Goal: Information Seeking & Learning: Check status

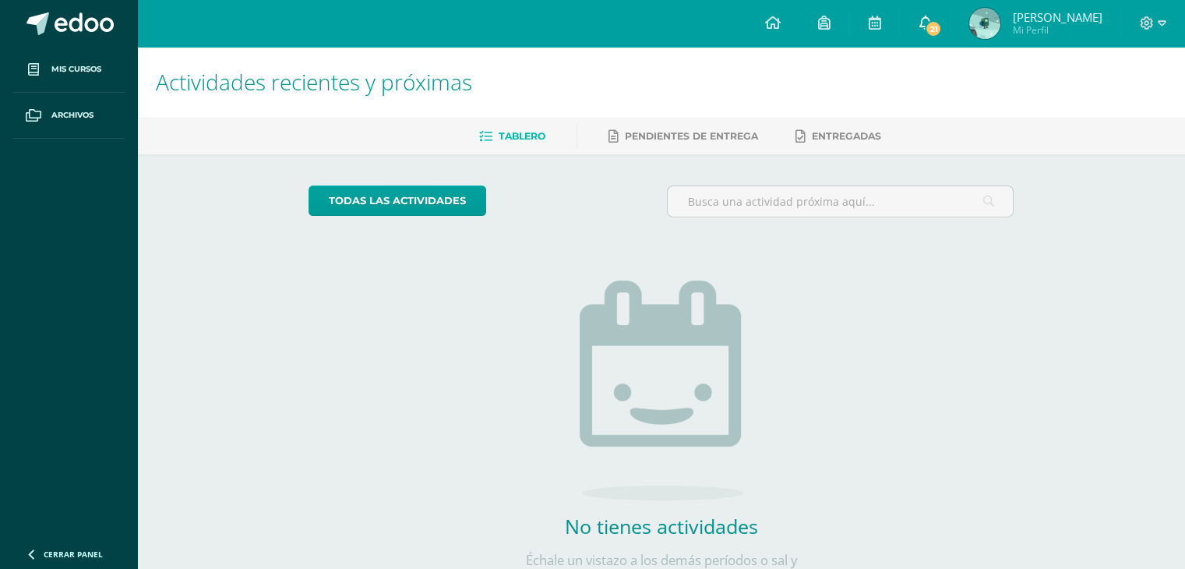
click at [923, 24] on icon at bounding box center [925, 23] width 12 height 14
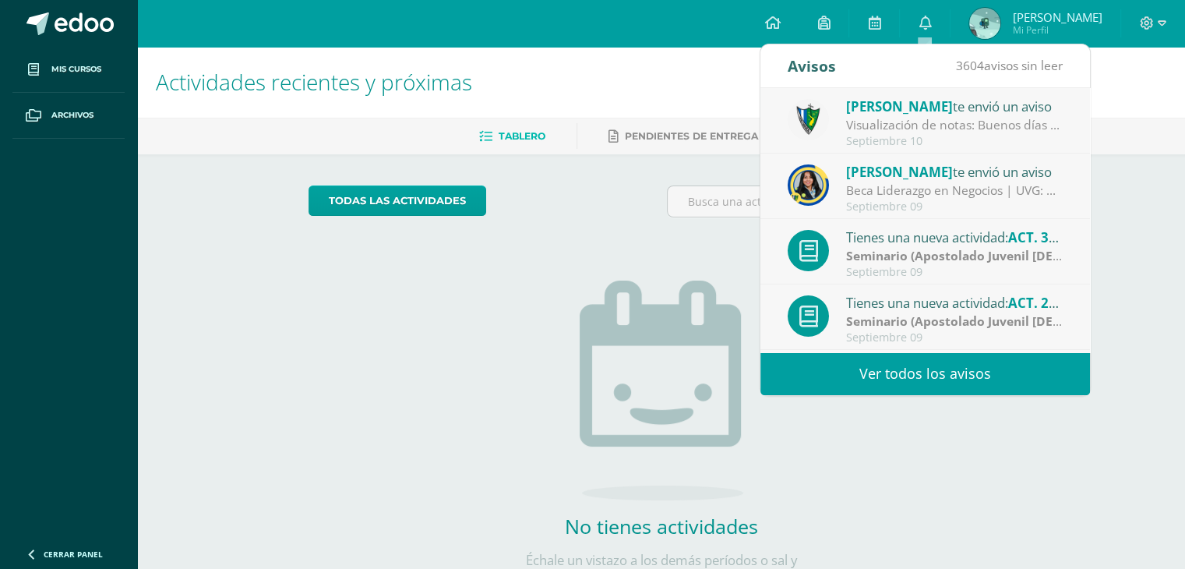
click at [996, 125] on div "Visualización de notas: Buenos días estimados padres y estudiantes, es un gusto…" at bounding box center [954, 125] width 217 height 18
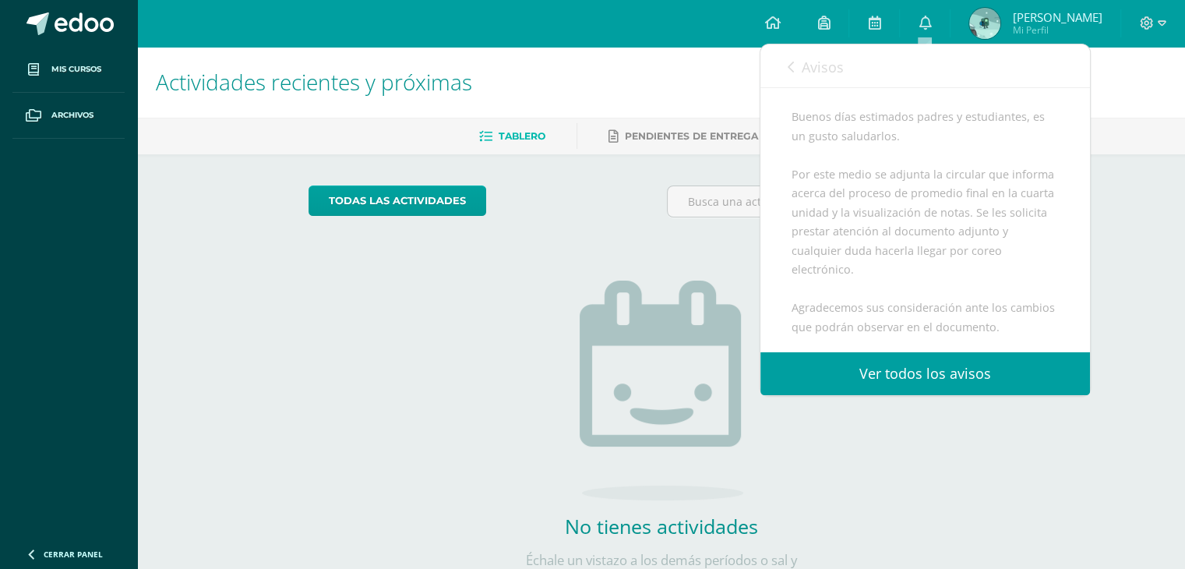
scroll to position [374, 0]
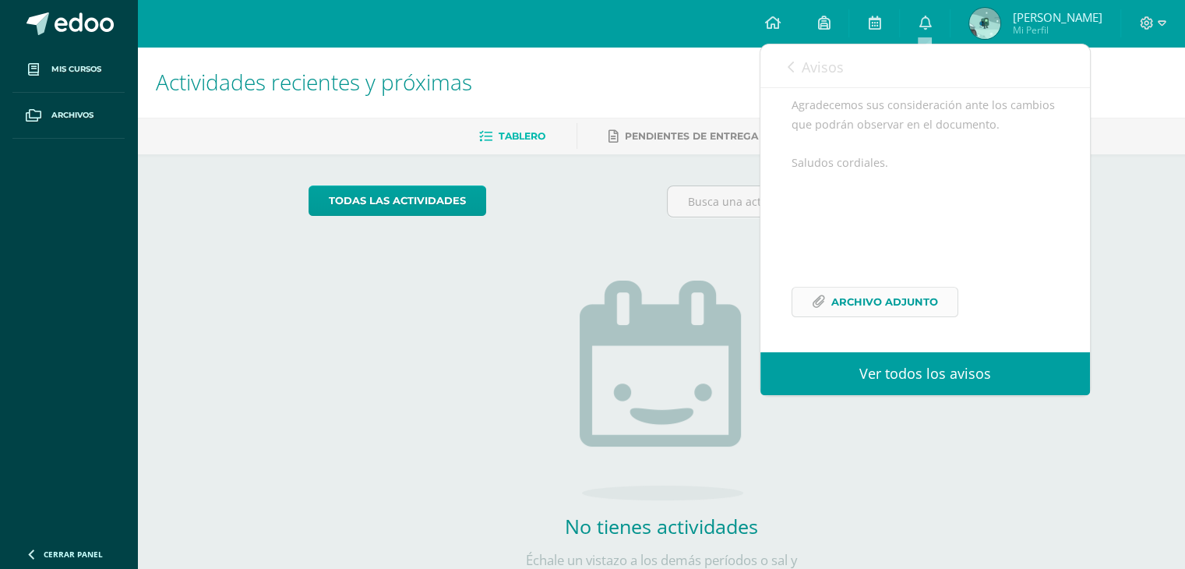
click at [904, 312] on span "Archivo Adjunto" at bounding box center [884, 302] width 107 height 29
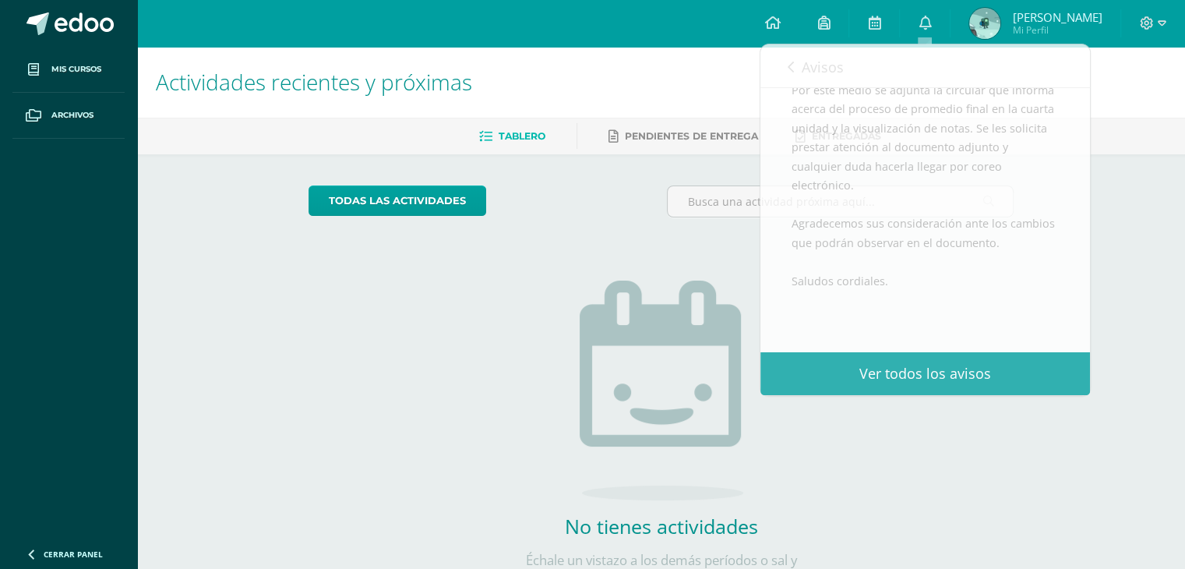
click at [651, 269] on div "No tienes actividades Échale un vistazo a los demás períodos o sal y disfruta d…" at bounding box center [662, 408] width 312 height 356
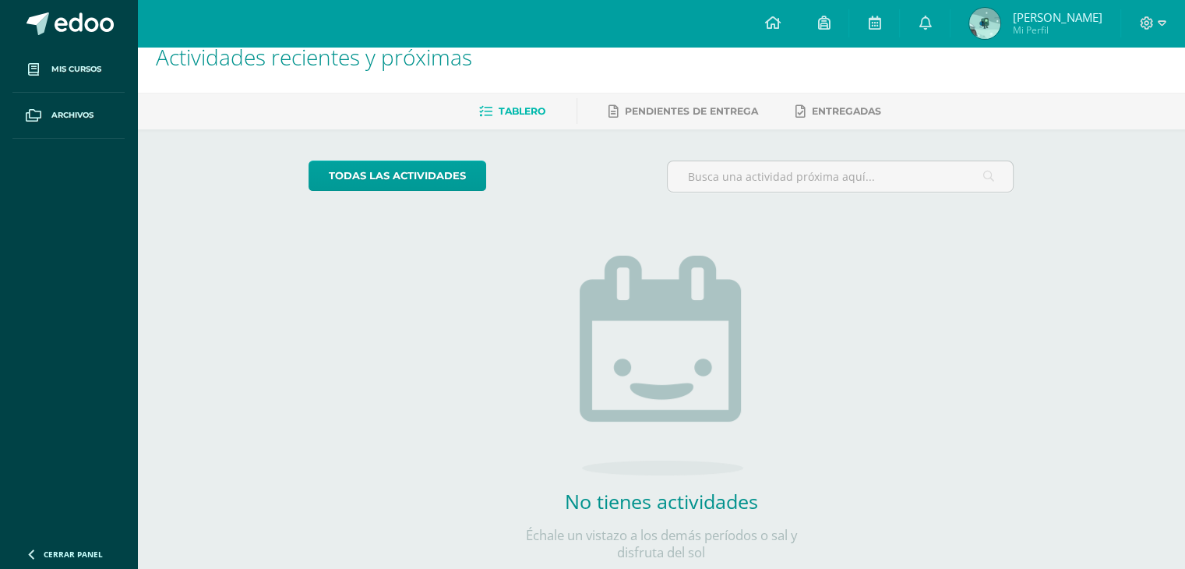
scroll to position [66, 0]
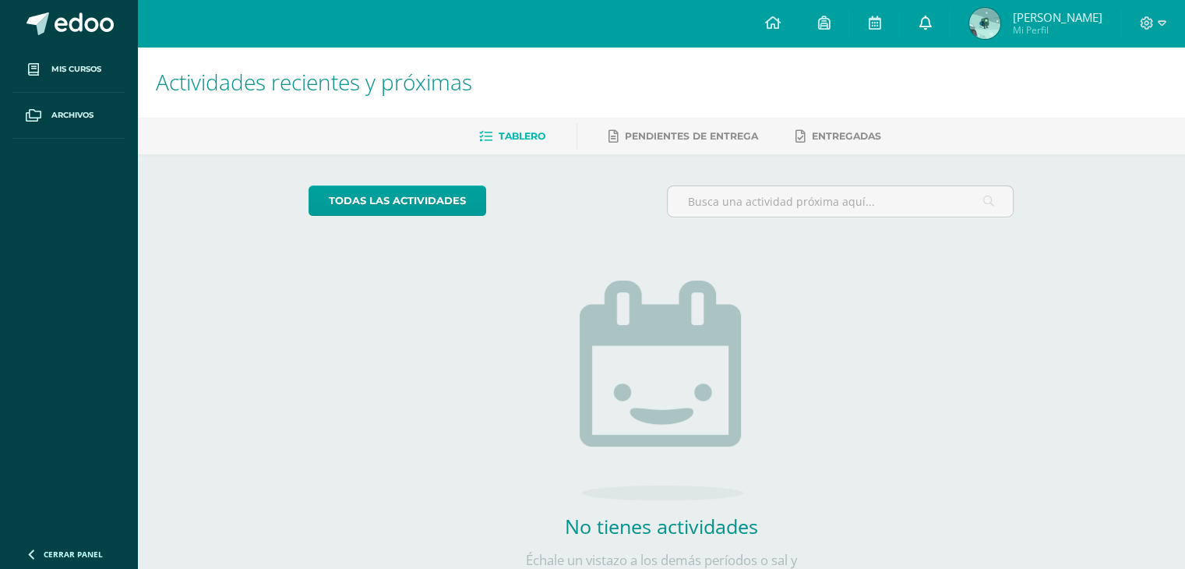
click at [938, 21] on link at bounding box center [925, 23] width 50 height 47
click at [1053, 23] on span "[PERSON_NAME]" at bounding box center [1057, 17] width 90 height 16
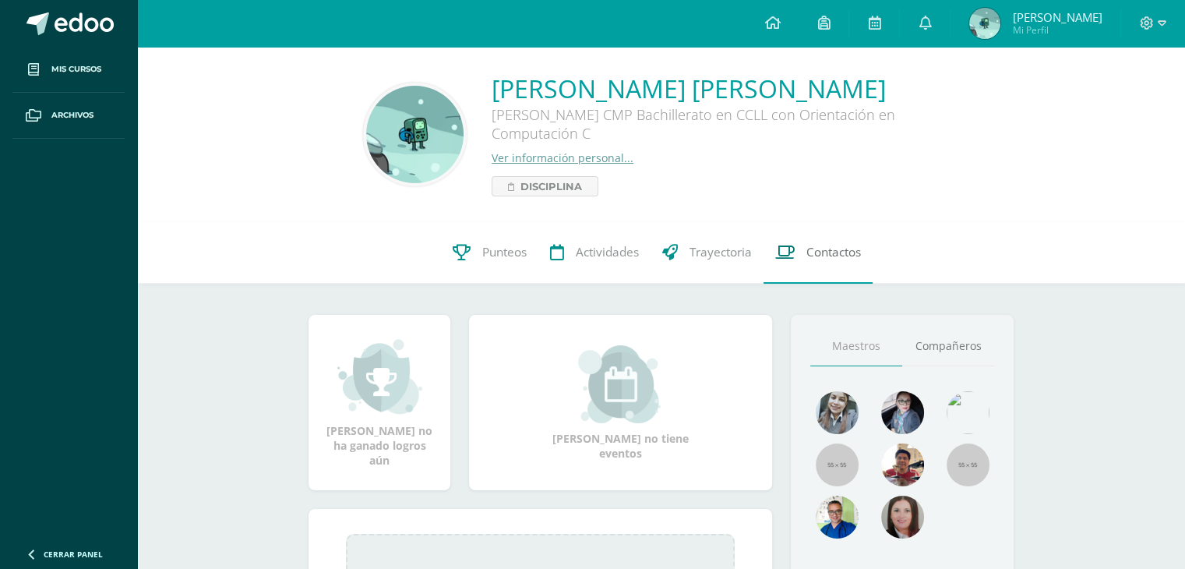
click at [859, 256] on span "Contactos" at bounding box center [833, 252] width 55 height 16
click at [510, 263] on link "Punteos" at bounding box center [489, 252] width 97 height 62
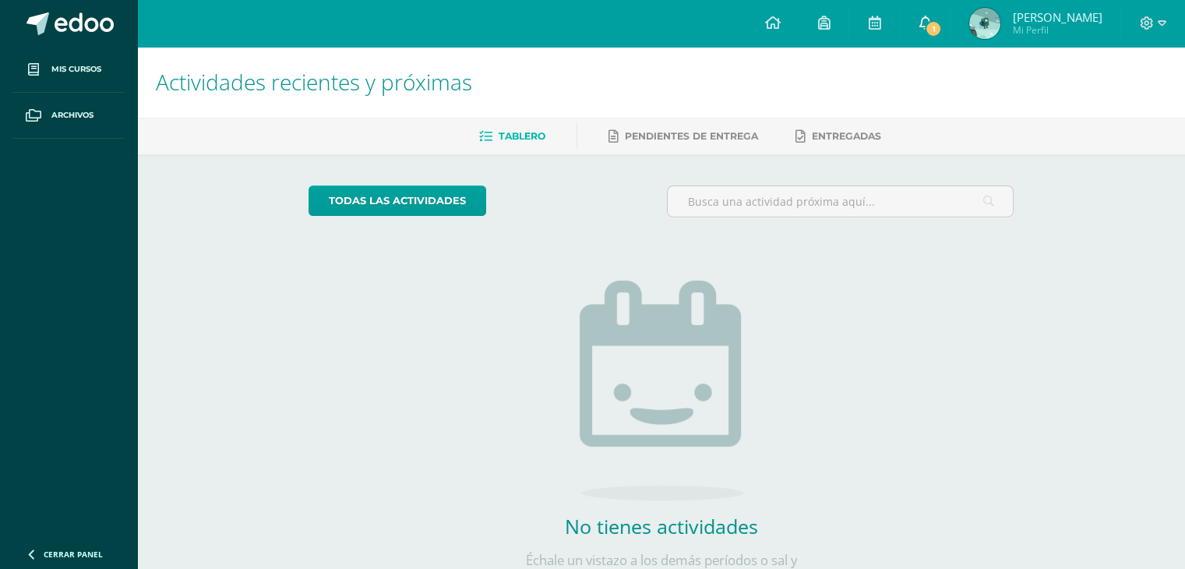
click at [928, 16] on icon at bounding box center [925, 23] width 12 height 14
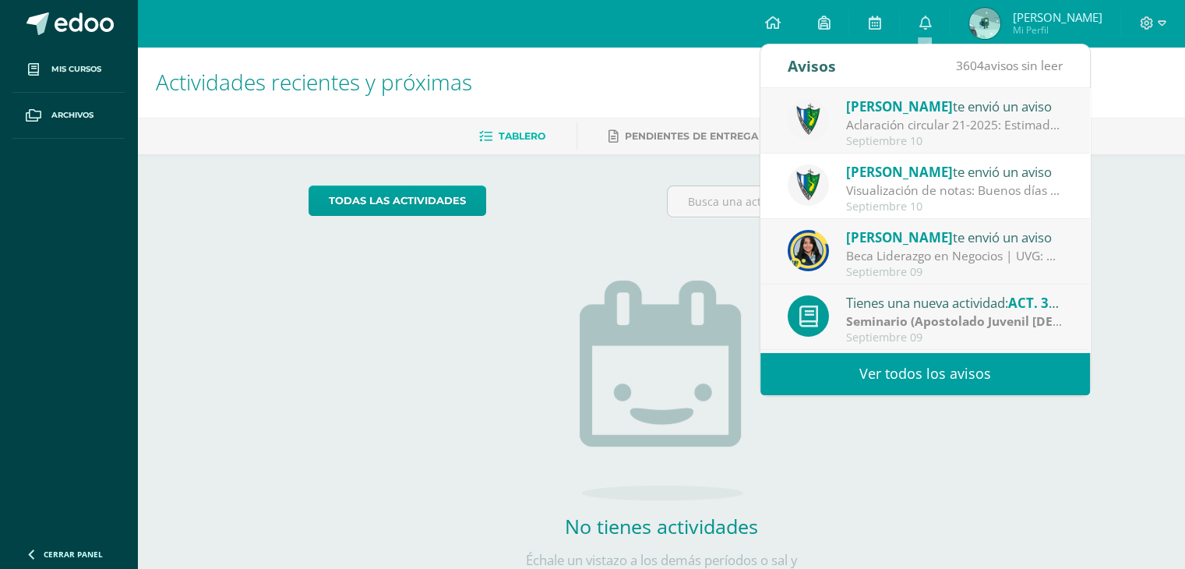
click at [979, 125] on div "Aclaración circular 21-2025: Estimados padres y estudiantes, es un gusto saluda…" at bounding box center [954, 125] width 217 height 18
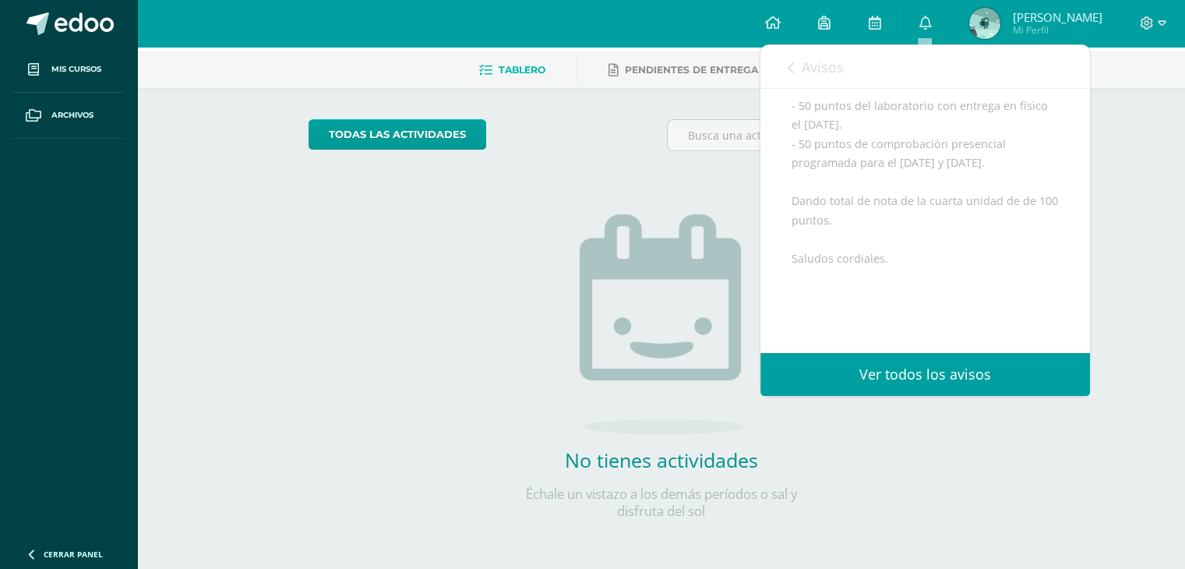
scroll to position [265, 0]
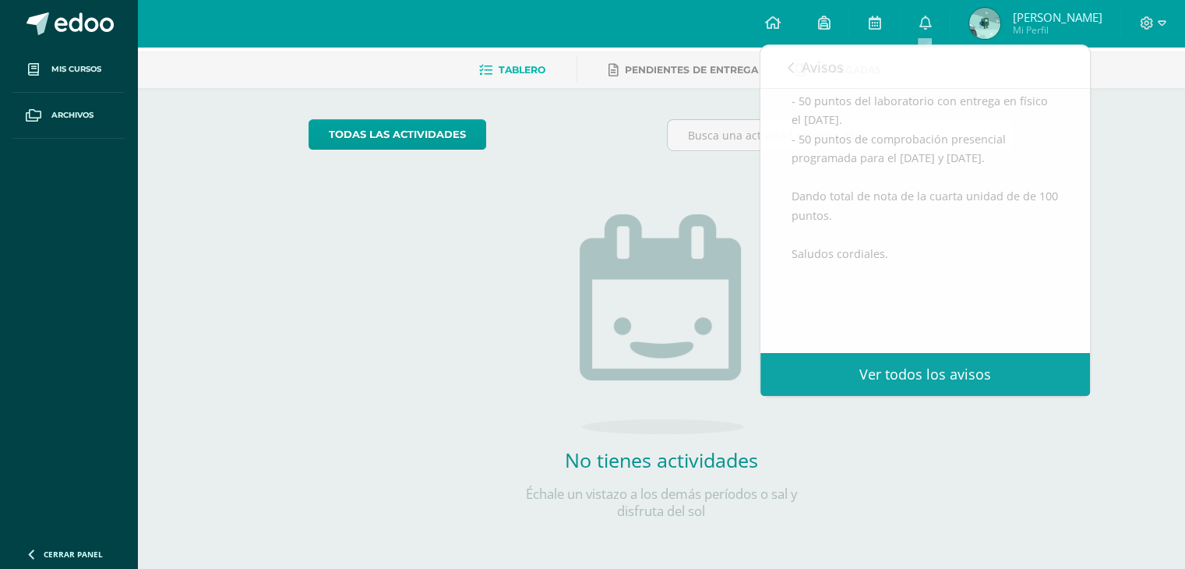
click at [552, 164] on div "No tienes actividades Échale un vistazo a los demás períodos o sal y disfruta d…" at bounding box center [662, 342] width 312 height 356
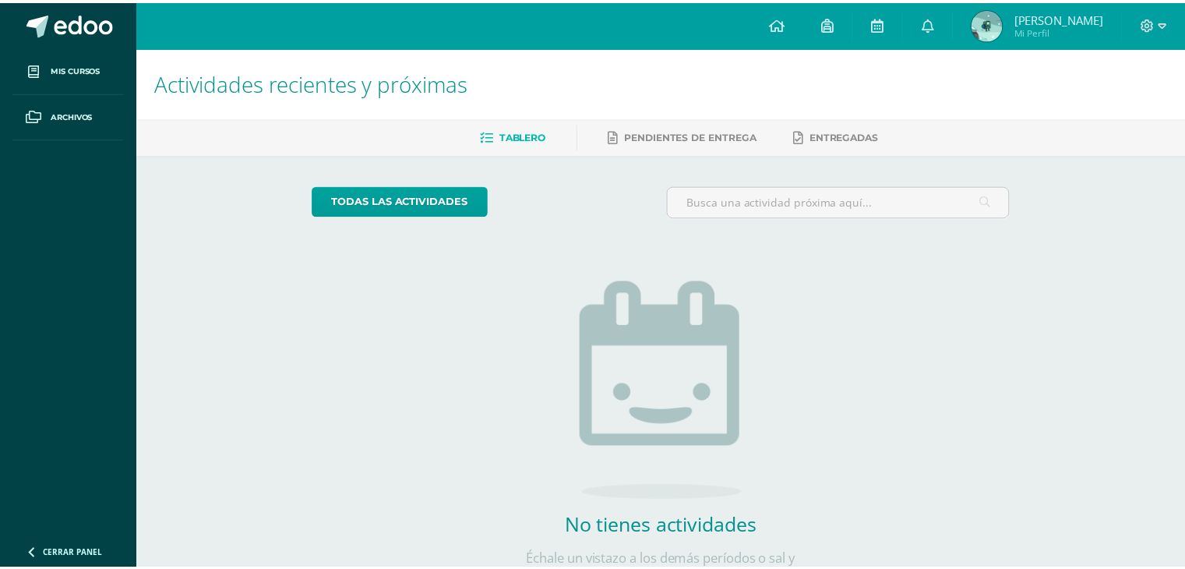
scroll to position [66, 0]
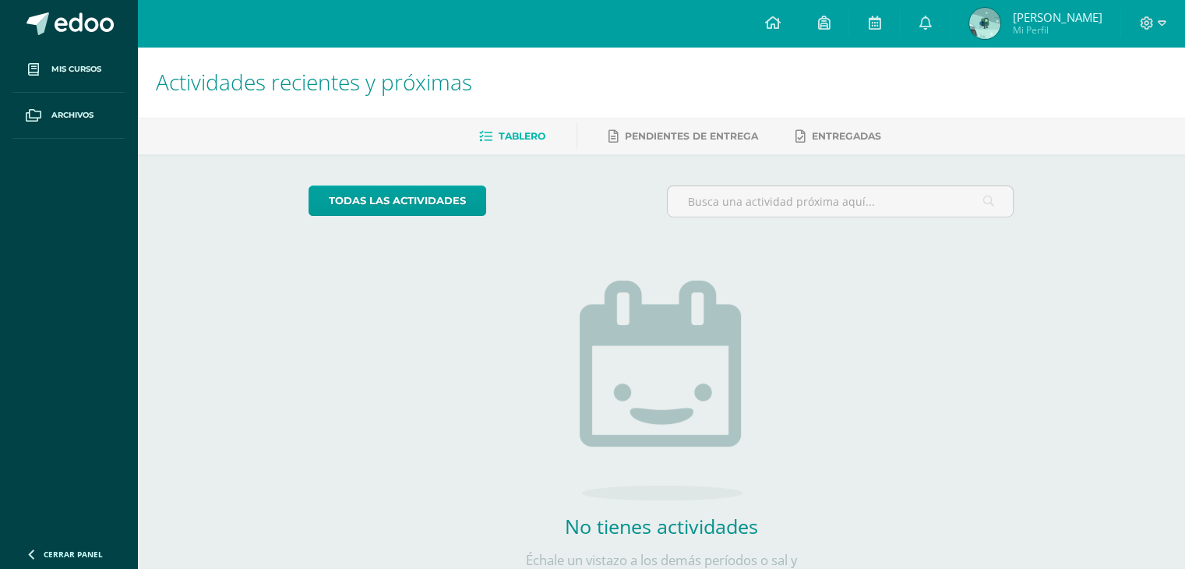
click at [1027, 36] on span "Mi Perfil" at bounding box center [1057, 29] width 90 height 13
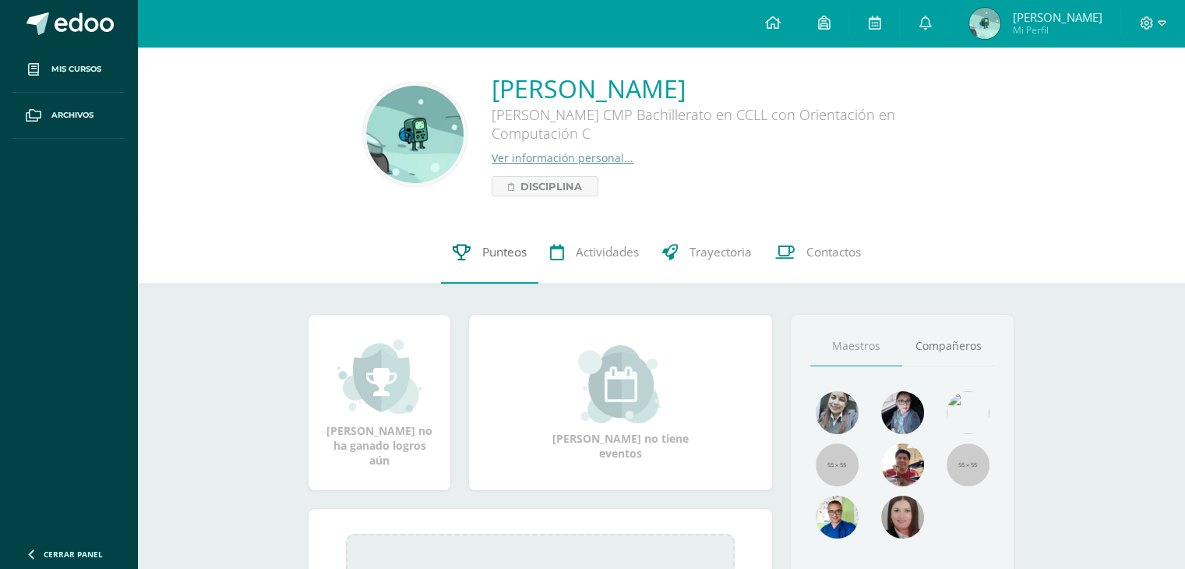
click at [513, 263] on link "Punteos" at bounding box center [489, 252] width 97 height 62
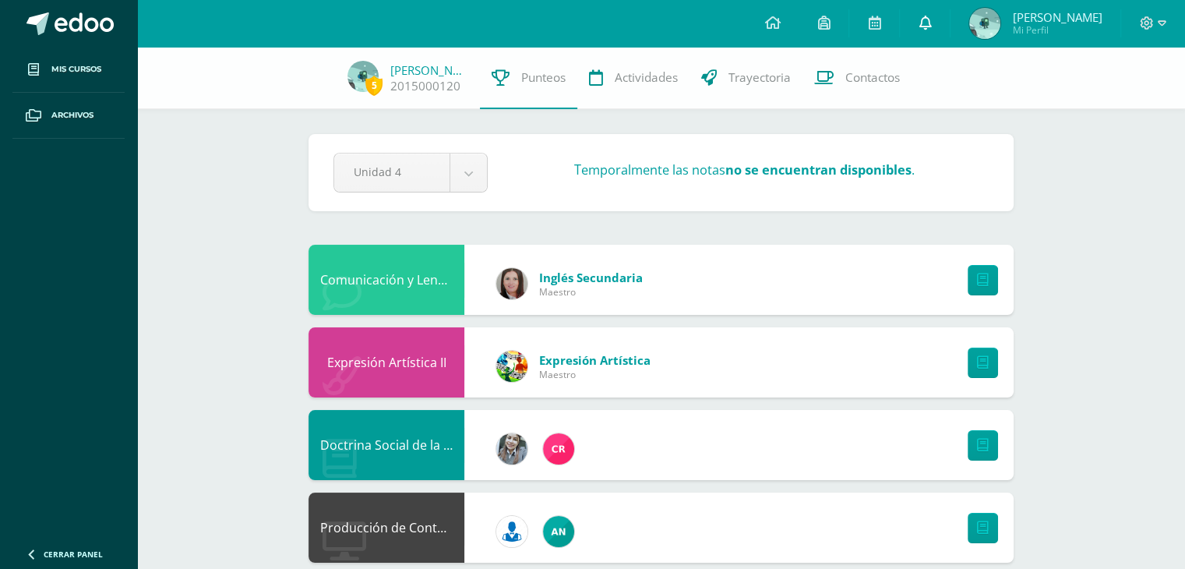
click at [915, 16] on link at bounding box center [925, 23] width 50 height 47
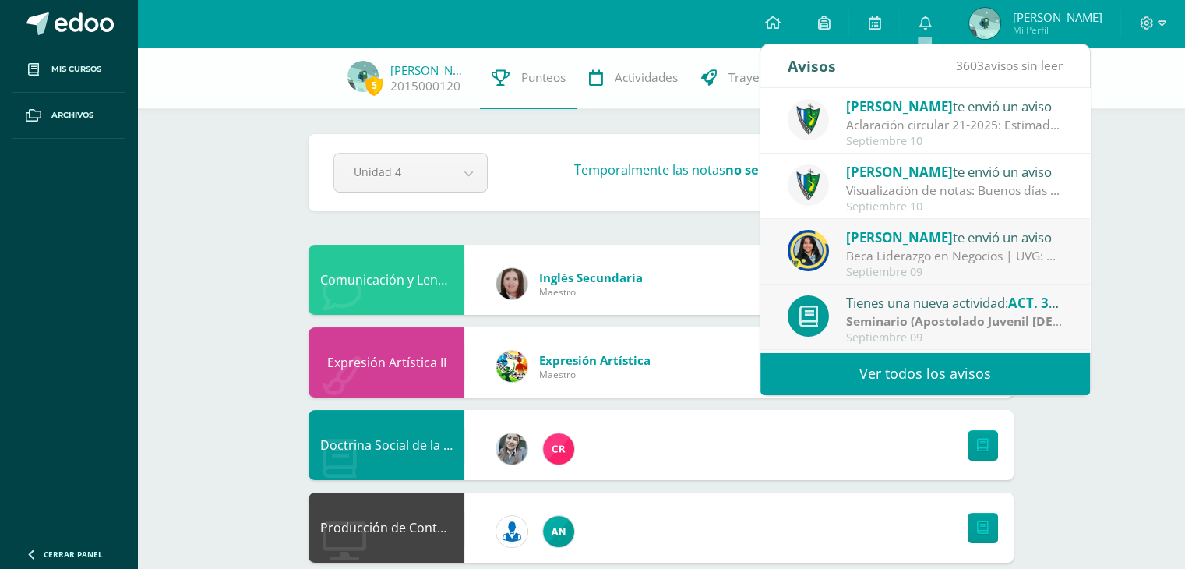
click at [922, 129] on div "Aclaración circular 21-2025: Estimados padres y estudiantes, es un gusto saluda…" at bounding box center [954, 125] width 217 height 18
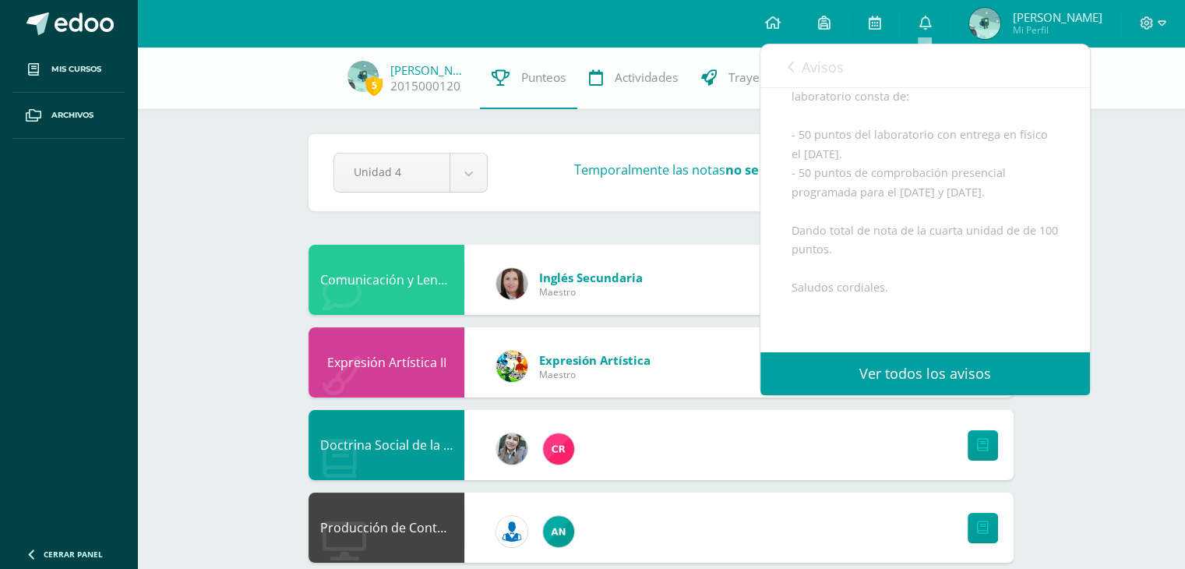
scroll to position [234, 0]
